Goal: Task Accomplishment & Management: Use online tool/utility

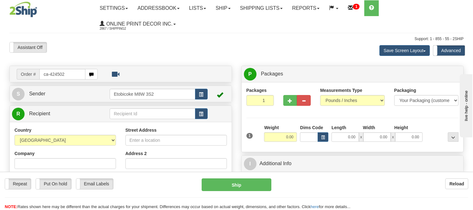
type input "ca-424502"
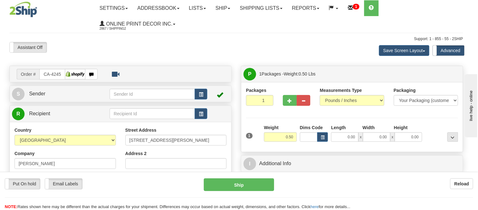
type input "DUNCAN"
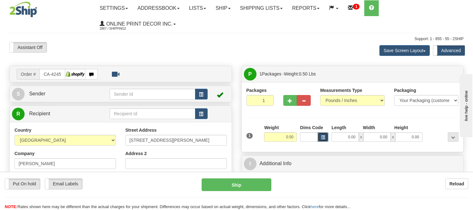
click at [324, 137] on span "button" at bounding box center [323, 137] width 4 height 3
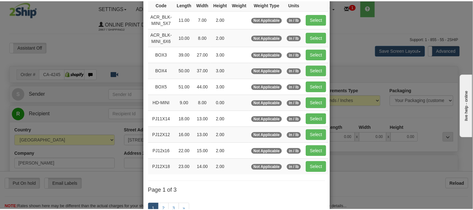
scroll to position [70, 0]
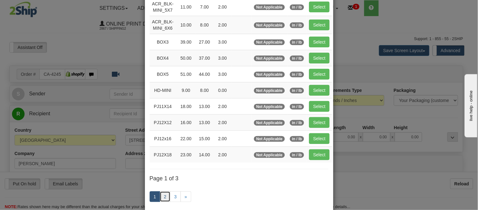
click at [162, 196] on link "2" at bounding box center [165, 196] width 11 height 11
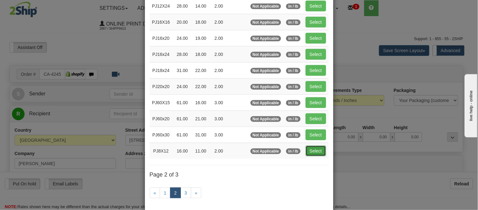
click at [318, 152] on button "Select" at bounding box center [316, 150] width 20 height 11
type input "PJ8X12"
type input "16.00"
type input "11.00"
type input "2.00"
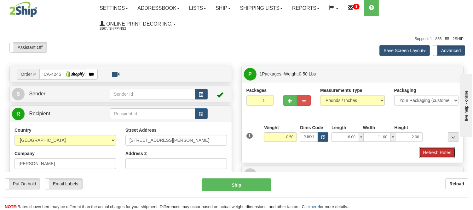
click at [442, 154] on button "Refresh Rates" at bounding box center [437, 152] width 36 height 11
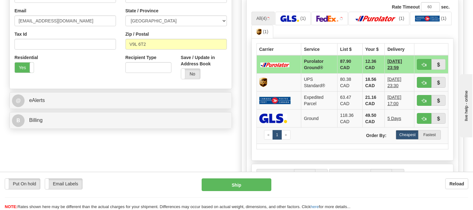
drag, startPoint x: 477, startPoint y: 19, endPoint x: 49, endPoint y: 3, distance: 428.1
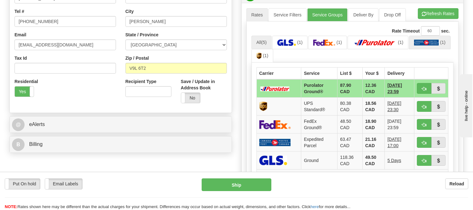
scroll to position [178, 0]
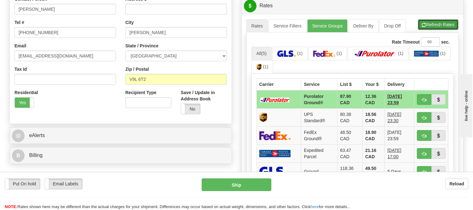
click at [431, 23] on button "Refresh Rates" at bounding box center [438, 24] width 41 height 11
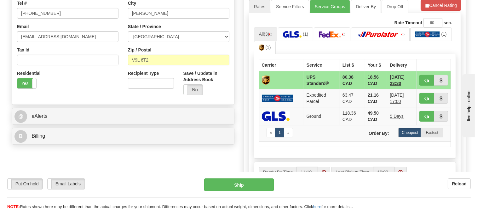
scroll to position [213, 0]
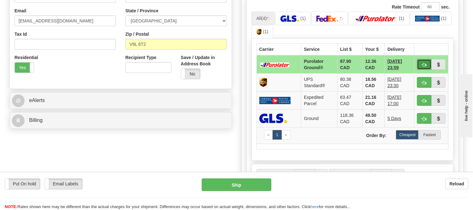
click at [421, 64] on button "button" at bounding box center [424, 64] width 15 height 11
click at [430, 35] on ul "All (4) (1) (1) (1) (1)" at bounding box center [353, 25] width 202 height 27
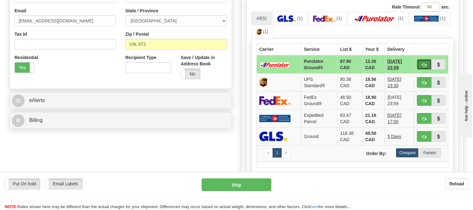
click at [426, 65] on span "button" at bounding box center [424, 65] width 4 height 4
type input "260"
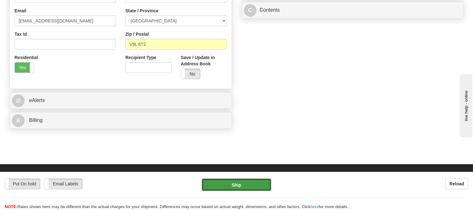
click at [247, 181] on button "Ship" at bounding box center [236, 184] width 69 height 13
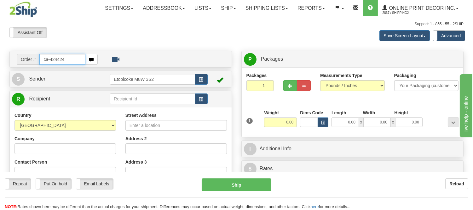
type input "ca-424424"
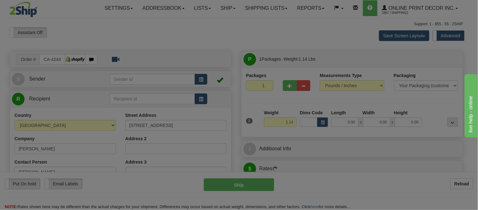
type input "CALGARY"
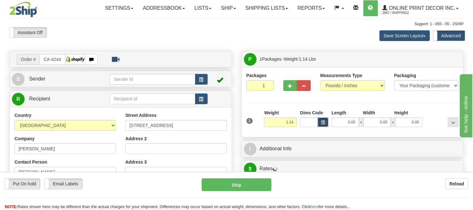
click at [319, 121] on button "button" at bounding box center [323, 121] width 11 height 9
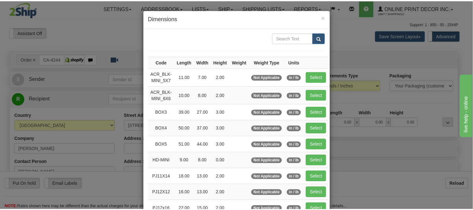
scroll to position [70, 0]
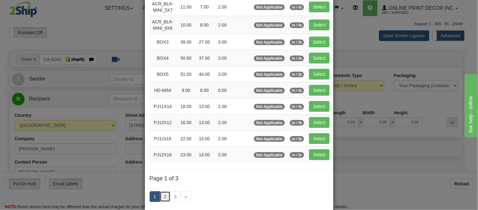
click at [161, 199] on link "2" at bounding box center [165, 196] width 11 height 11
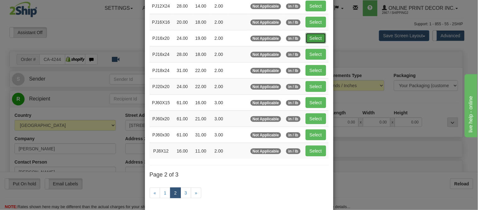
click at [308, 39] on button "Select" at bounding box center [316, 38] width 20 height 11
type input "PJ16x20"
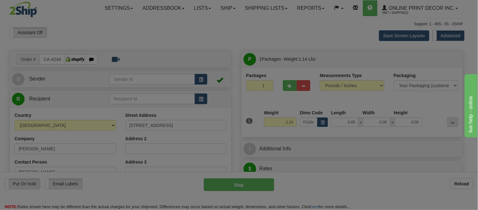
type input "24.00"
type input "19.00"
type input "2.00"
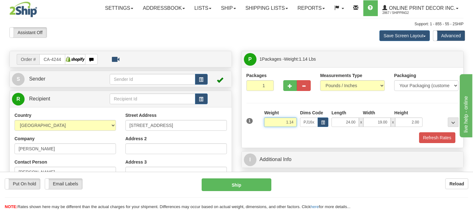
drag, startPoint x: 294, startPoint y: 119, endPoint x: 266, endPoint y: 122, distance: 28.9
click at [266, 122] on input "1.14" at bounding box center [280, 121] width 33 height 9
type input "2.20"
click at [446, 137] on button "Refresh Rates" at bounding box center [437, 137] width 36 height 11
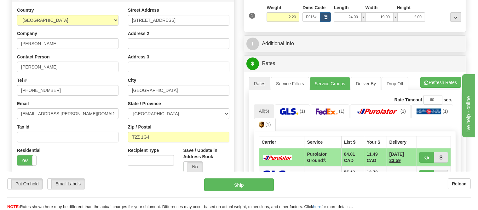
scroll to position [140, 0]
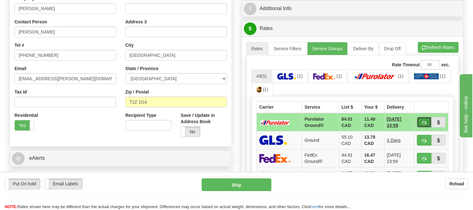
click at [420, 119] on button "button" at bounding box center [424, 122] width 15 height 11
type input "260"
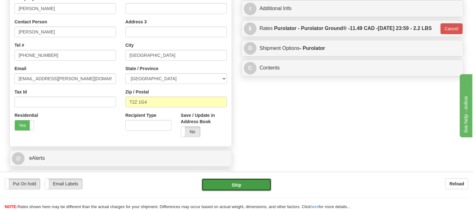
click at [245, 180] on button "Ship" at bounding box center [236, 184] width 69 height 13
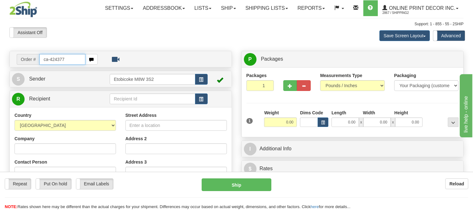
type input "ca-424377"
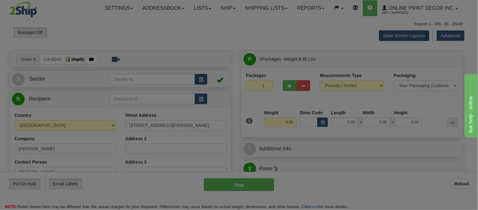
type input "[GEOGRAPHIC_DATA]"
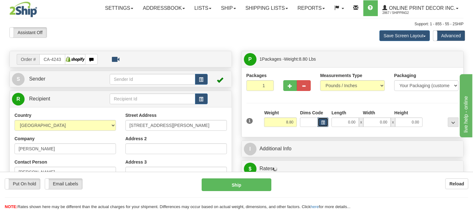
click at [325, 125] on button "button" at bounding box center [323, 121] width 11 height 9
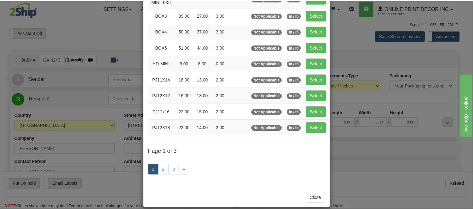
scroll to position [105, 0]
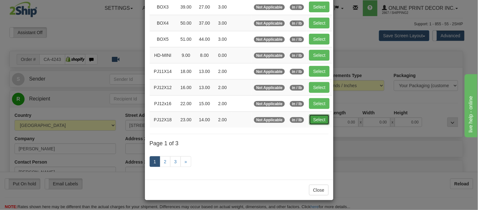
click at [314, 120] on button "Select" at bounding box center [319, 119] width 20 height 11
type input "PJ12X18"
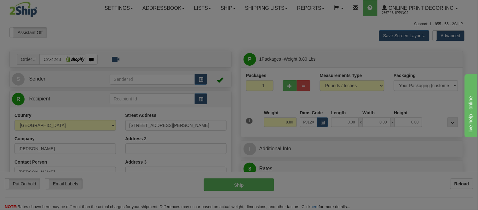
type input "23.00"
type input "14.00"
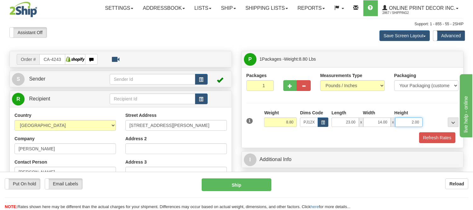
drag, startPoint x: 422, startPoint y: 122, endPoint x: 399, endPoint y: 127, distance: 22.9
click at [399, 127] on input "2.00" at bounding box center [408, 121] width 27 height 9
click button "Delete" at bounding box center [0, 0] width 0 height 0
type input "4.00"
click at [439, 141] on button "Refresh Rates" at bounding box center [437, 137] width 36 height 11
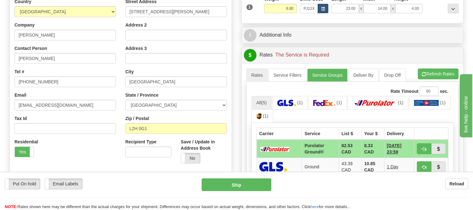
scroll to position [140, 0]
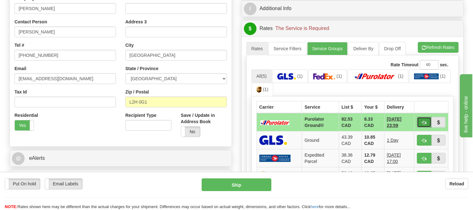
click at [424, 121] on span "button" at bounding box center [424, 122] width 4 height 4
type input "260"
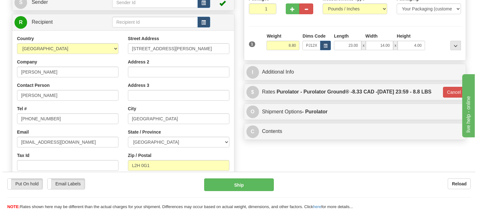
scroll to position [0, 0]
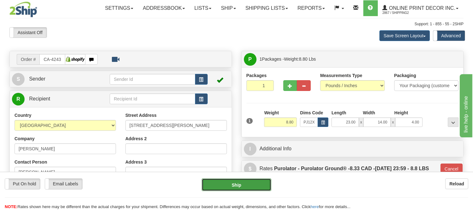
click at [243, 184] on button "Ship" at bounding box center [236, 184] width 69 height 13
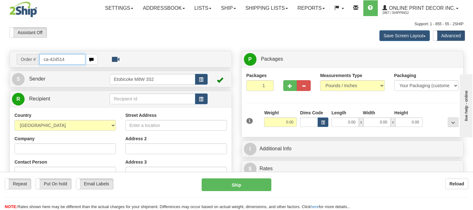
type input "ca-424514"
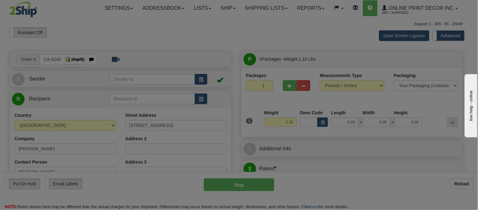
type input "CALGARY"
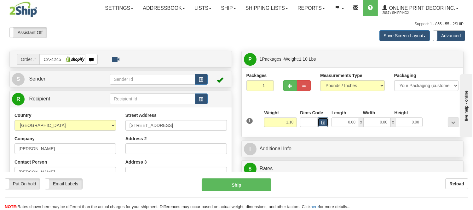
click at [323, 124] on span "button" at bounding box center [323, 122] width 4 height 3
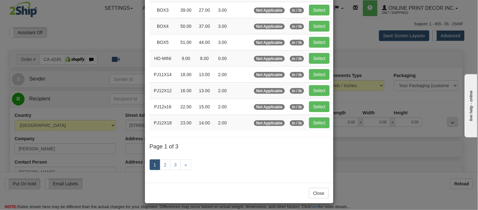
scroll to position [106, 0]
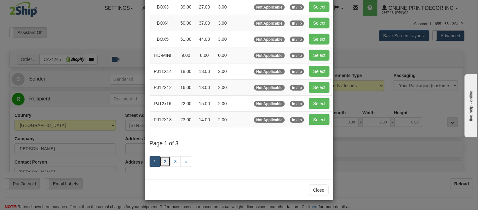
click at [164, 159] on link "2" at bounding box center [165, 161] width 11 height 11
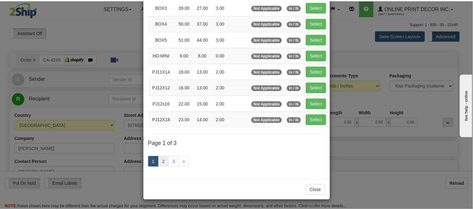
scroll to position [102, 0]
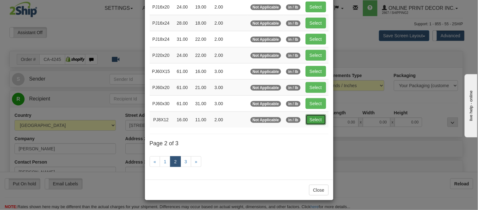
click at [316, 116] on button "Select" at bounding box center [316, 119] width 20 height 11
type input "PJ8X12"
type input "16.00"
type input "11.00"
type input "2.00"
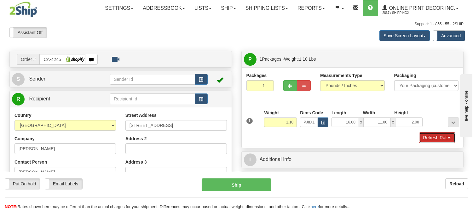
click at [435, 137] on button "Refresh Rates" at bounding box center [437, 137] width 36 height 11
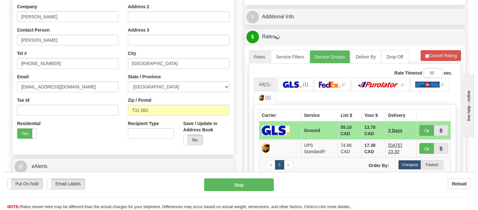
scroll to position [175, 0]
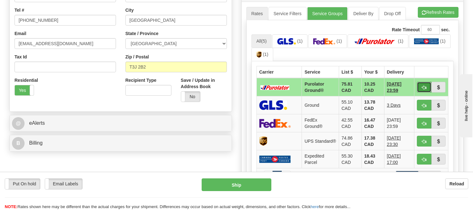
click at [423, 86] on span "button" at bounding box center [424, 87] width 4 height 4
type input "260"
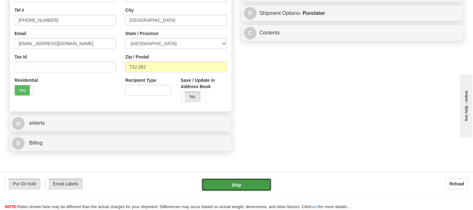
click at [234, 180] on button "Ship" at bounding box center [236, 184] width 69 height 13
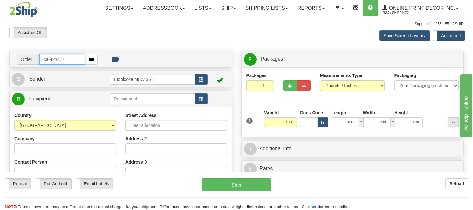
type input "ca-424477"
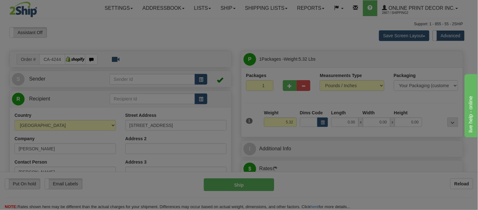
type input "[PERSON_NAME]"
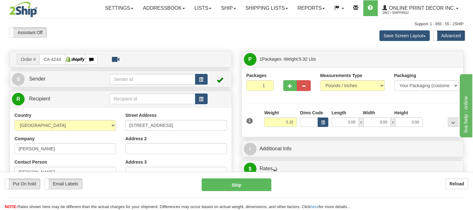
click at [327, 134] on div "Packages 1 1 Measurements Type" at bounding box center [353, 102] width 222 height 70
click at [322, 119] on button "button" at bounding box center [323, 121] width 11 height 9
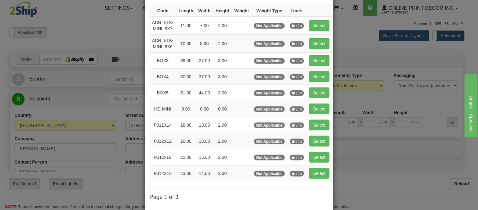
scroll to position [105, 0]
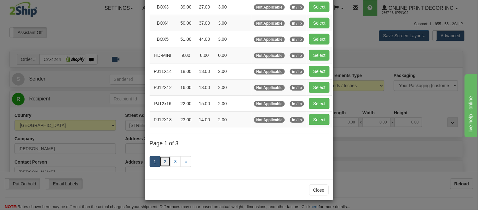
click at [162, 163] on link "2" at bounding box center [165, 161] width 11 height 11
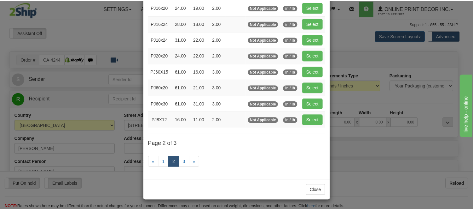
scroll to position [102, 0]
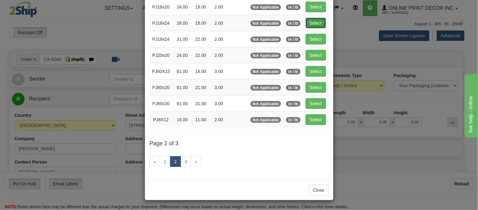
click at [318, 21] on button "Select" at bounding box center [316, 23] width 20 height 11
type input "PJ16x24"
type input "28.00"
type input "18.00"
type input "2.00"
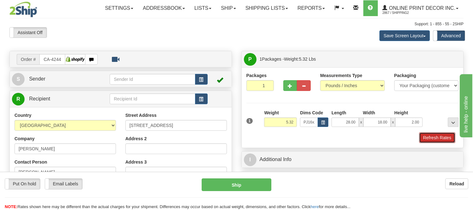
click at [449, 139] on button "Refresh Rates" at bounding box center [437, 137] width 36 height 11
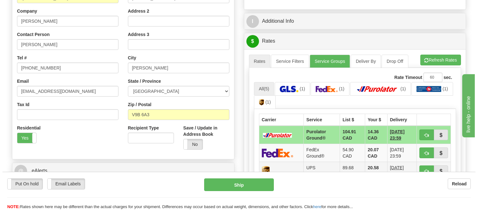
scroll to position [175, 0]
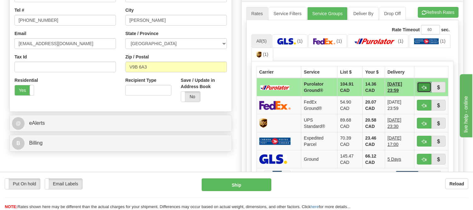
click at [424, 88] on span "button" at bounding box center [424, 87] width 4 height 4
type input "260"
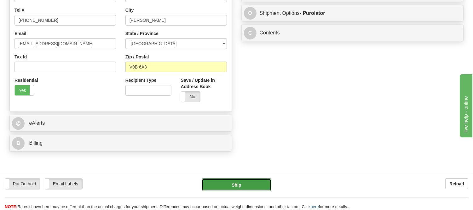
click at [232, 188] on button "Ship" at bounding box center [236, 184] width 69 height 13
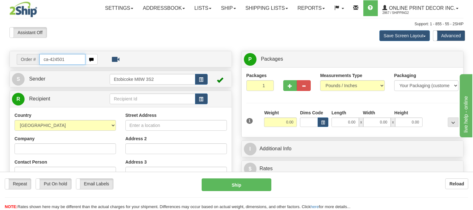
type input "ca-424501"
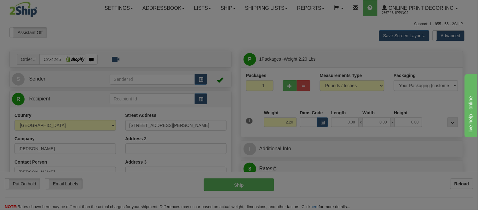
type input "[GEOGRAPHIC_DATA]"
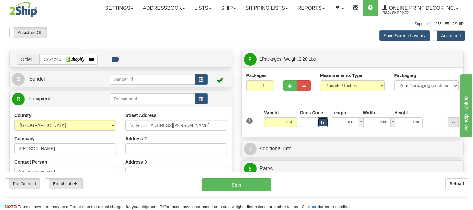
click at [327, 126] on button "button" at bounding box center [323, 121] width 11 height 9
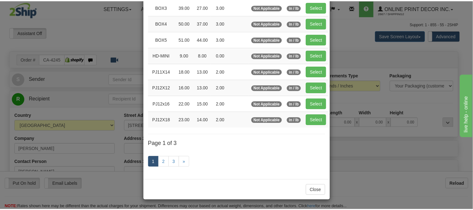
scroll to position [106, 0]
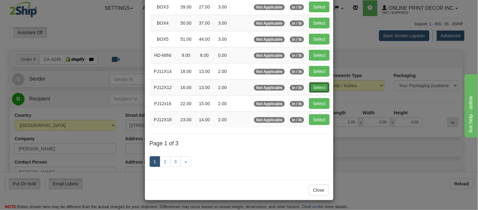
click at [320, 86] on button "Select" at bounding box center [319, 87] width 20 height 11
type input "PJ12X12"
type input "16.00"
type input "13.00"
type input "2.00"
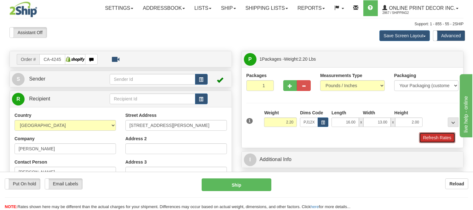
click at [441, 139] on button "Refresh Rates" at bounding box center [437, 137] width 36 height 11
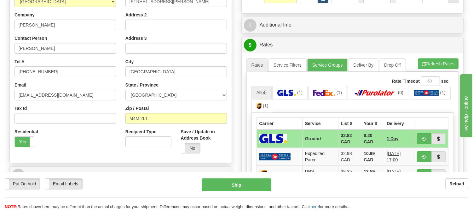
scroll to position [121, 0]
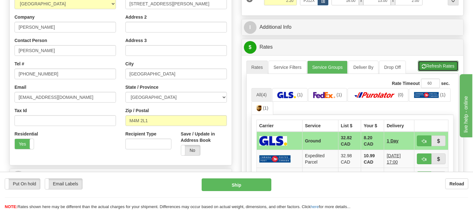
click at [438, 64] on button "Refresh Rates" at bounding box center [438, 66] width 41 height 11
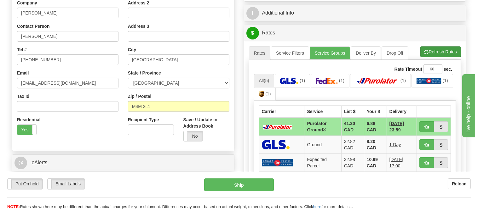
scroll to position [156, 0]
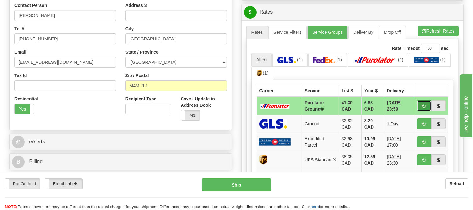
click at [426, 104] on span "button" at bounding box center [424, 106] width 4 height 4
type input "260"
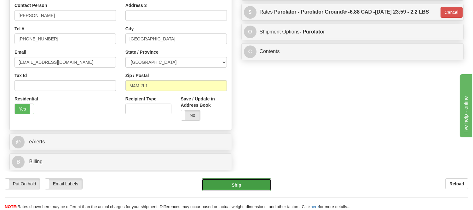
click at [244, 182] on button "Ship" at bounding box center [236, 184] width 69 height 13
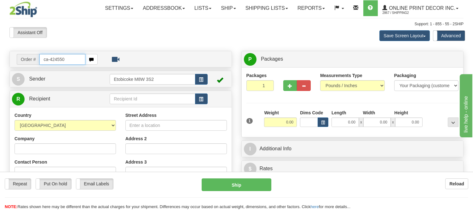
type input "ca-424550"
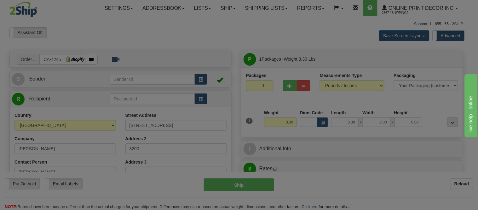
type input "[GEOGRAPHIC_DATA]"
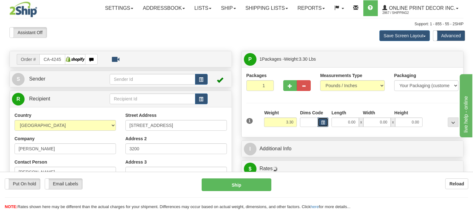
click at [323, 120] on button "button" at bounding box center [323, 121] width 11 height 9
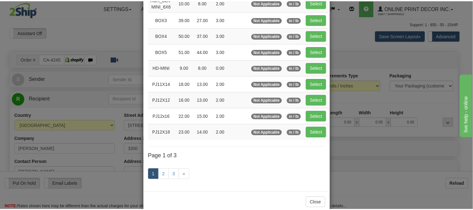
scroll to position [105, 0]
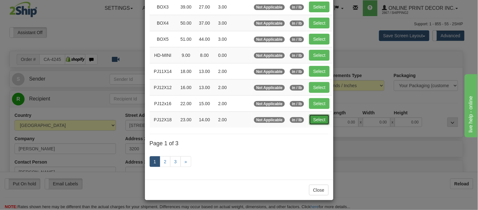
click at [320, 119] on button "Select" at bounding box center [319, 119] width 20 height 11
type input "PJ12X18"
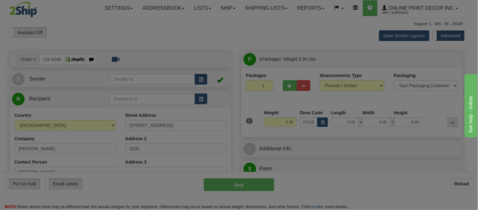
type input "23.00"
type input "14.00"
type input "2.00"
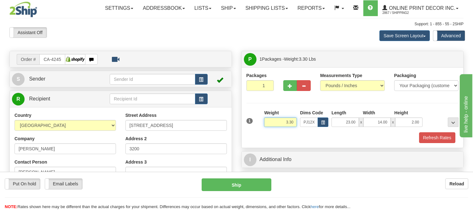
drag, startPoint x: 271, startPoint y: 122, endPoint x: 222, endPoint y: 131, distance: 49.6
click at [222, 51] on div "Order # CA-424550 S" at bounding box center [237, 51] width 464 height 0
click button "Delete" at bounding box center [0, 0] width 0 height 0
type input "4.00"
click at [421, 137] on button "Refresh Rates" at bounding box center [437, 137] width 36 height 11
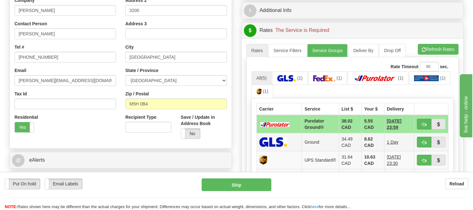
scroll to position [175, 0]
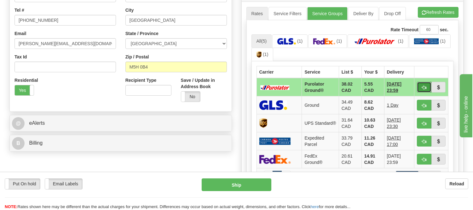
click at [420, 86] on button "button" at bounding box center [424, 87] width 15 height 11
type input "260"
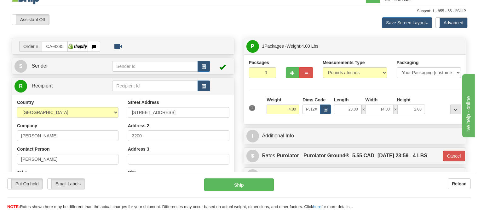
scroll to position [0, 0]
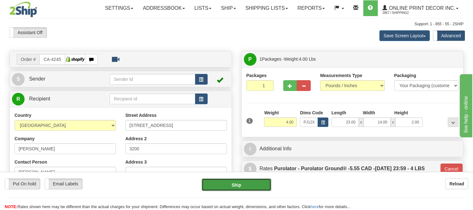
click at [263, 184] on button "Ship" at bounding box center [236, 184] width 69 height 13
